Goal: Check status: Check status

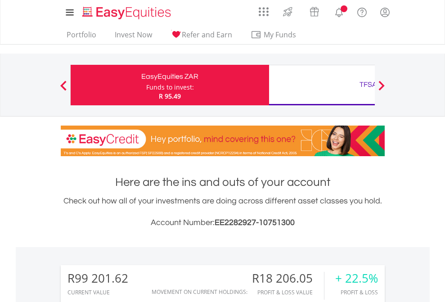
scroll to position [86, 141]
click at [146, 85] on div "Funds to invest:" at bounding box center [170, 87] width 48 height 9
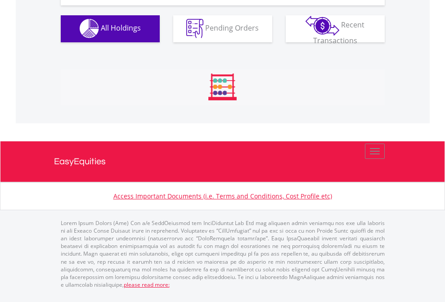
scroll to position [891, 0]
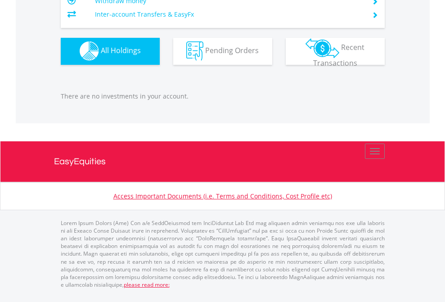
scroll to position [86, 141]
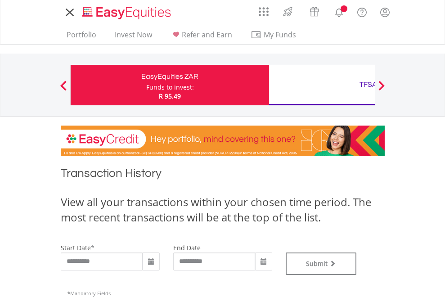
type input "**********"
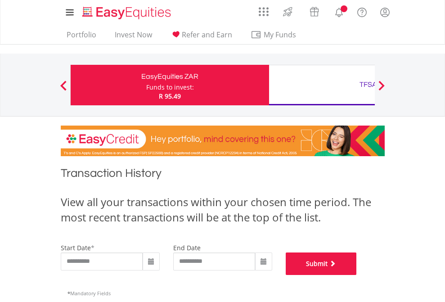
click at [357, 275] on button "Submit" at bounding box center [321, 263] width 71 height 22
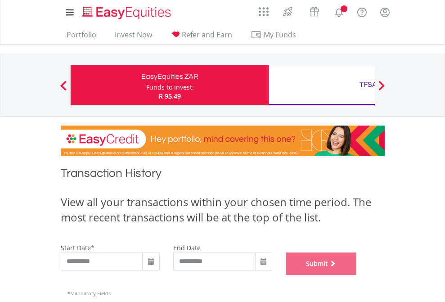
scroll to position [365, 0]
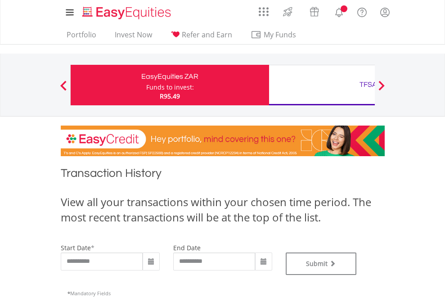
click at [322, 85] on div "TFSA" at bounding box center [368, 84] width 188 height 13
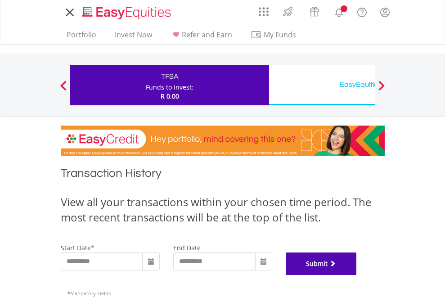
click at [357, 275] on button "Submit" at bounding box center [321, 263] width 71 height 22
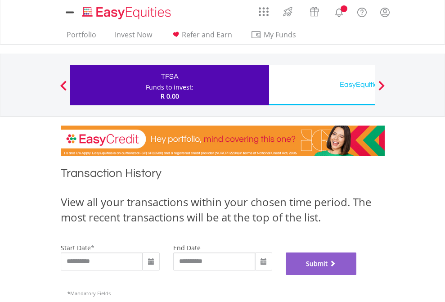
scroll to position [365, 0]
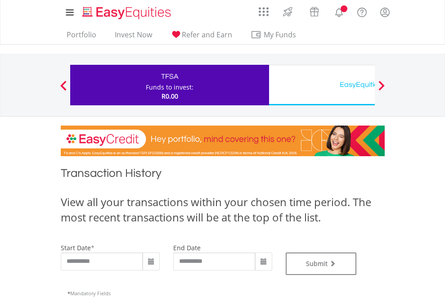
click at [322, 85] on div "EasyEquities USD" at bounding box center [368, 84] width 188 height 13
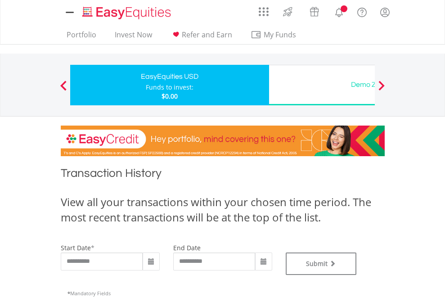
type input "**********"
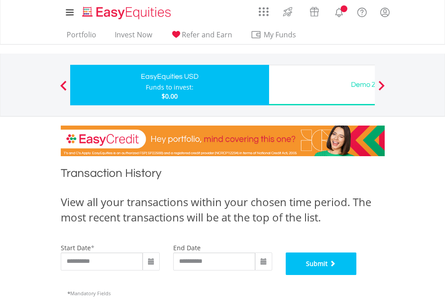
click at [357, 275] on button "Submit" at bounding box center [321, 263] width 71 height 22
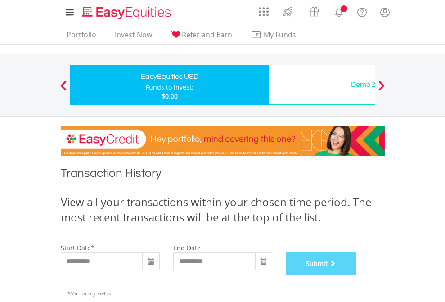
scroll to position [365, 0]
